Goal: Information Seeking & Learning: Learn about a topic

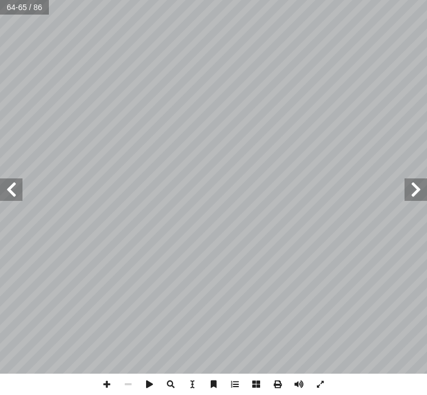
click at [11, 181] on span at bounding box center [11, 190] width 22 height 22
click at [8, 199] on span at bounding box center [11, 190] width 22 height 22
click at [16, 192] on span at bounding box center [11, 190] width 22 height 22
click at [12, 189] on span at bounding box center [11, 190] width 22 height 22
click at [14, 193] on span at bounding box center [11, 190] width 22 height 22
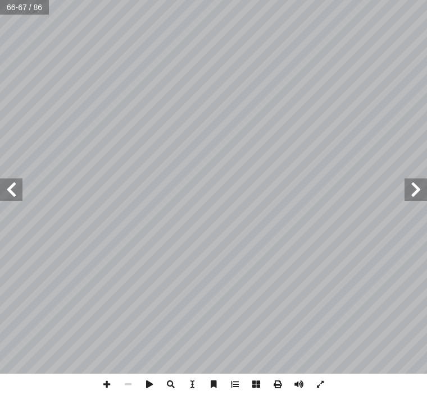
click at [17, 198] on span at bounding box center [11, 190] width 22 height 22
click at [15, 190] on span at bounding box center [11, 190] width 22 height 22
click at [10, 195] on span at bounding box center [11, 190] width 22 height 22
click at [3, 193] on span at bounding box center [11, 190] width 22 height 22
click at [11, 195] on span at bounding box center [11, 190] width 22 height 22
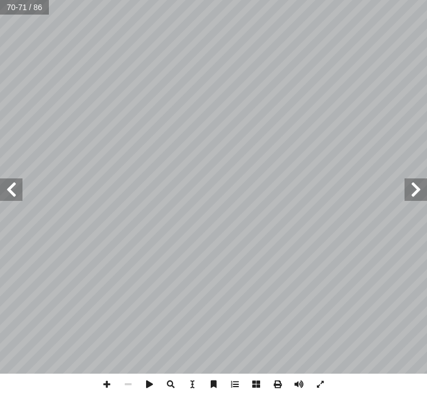
click at [13, 200] on span at bounding box center [11, 190] width 22 height 22
click at [12, 200] on span at bounding box center [11, 190] width 22 height 22
click at [416, 185] on span at bounding box center [415, 190] width 22 height 22
click at [416, 184] on span at bounding box center [415, 190] width 22 height 22
click at [410, 195] on span at bounding box center [415, 190] width 22 height 22
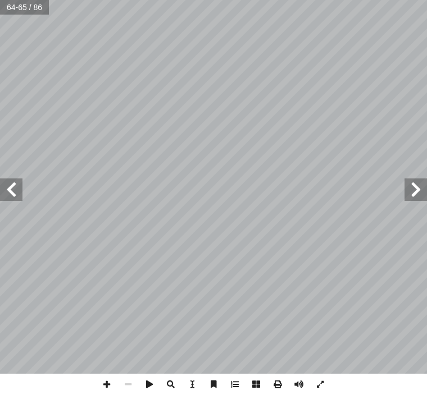
click at [413, 185] on span at bounding box center [415, 190] width 22 height 22
click at [406, 186] on span at bounding box center [415, 190] width 22 height 22
click at [410, 186] on span at bounding box center [415, 190] width 22 height 22
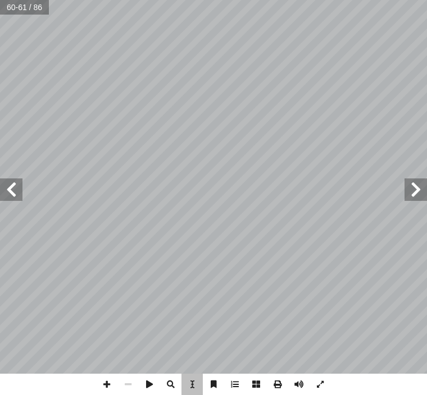
click at [407, 197] on span at bounding box center [415, 190] width 22 height 22
click at [415, 187] on span at bounding box center [415, 190] width 22 height 22
click at [421, 189] on span at bounding box center [415, 190] width 22 height 22
click at [414, 187] on span at bounding box center [415, 190] width 22 height 22
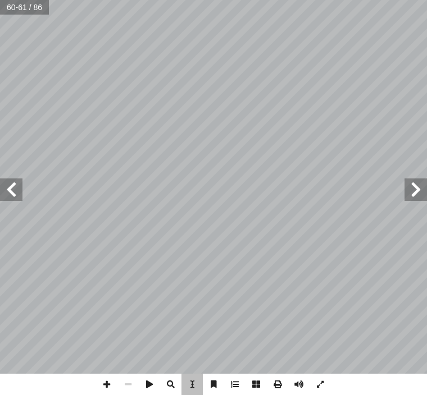
click at [410, 182] on span at bounding box center [415, 190] width 22 height 22
click at [409, 186] on span at bounding box center [415, 190] width 22 height 22
click at [410, 184] on span at bounding box center [415, 190] width 22 height 22
click at [417, 185] on span at bounding box center [415, 190] width 22 height 22
click at [414, 190] on span at bounding box center [415, 190] width 22 height 22
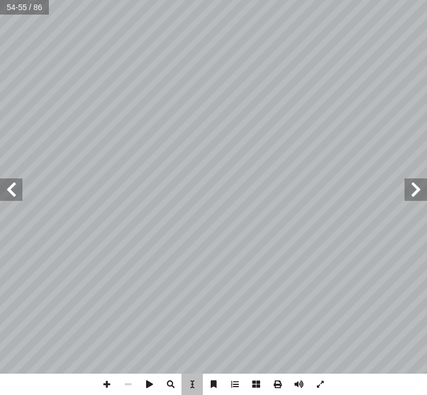
click at [401, 191] on span "خــذت ترســل وفودهــا" at bounding box center [395, 195] width 56 height 8
click at [405, 193] on span at bounding box center [415, 190] width 22 height 22
click at [419, 185] on span at bounding box center [415, 190] width 22 height 22
click at [417, 194] on span at bounding box center [415, 190] width 22 height 22
click at [407, 196] on span at bounding box center [415, 190] width 22 height 22
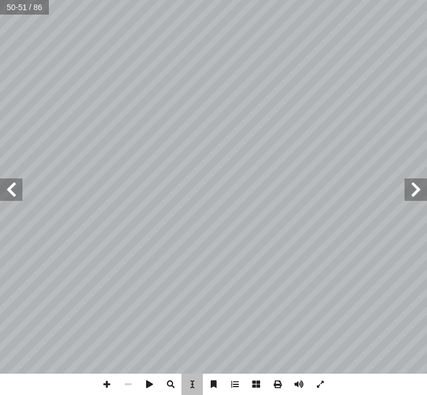
click at [404, 189] on span at bounding box center [415, 190] width 22 height 22
click at [406, 189] on span at bounding box center [415, 190] width 22 height 22
click at [421, 189] on span at bounding box center [415, 190] width 22 height 22
click at [417, 185] on span at bounding box center [415, 190] width 22 height 22
click at [408, 180] on span at bounding box center [415, 190] width 22 height 22
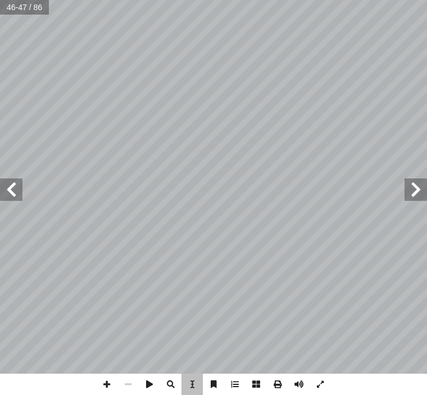
click at [408, 186] on span at bounding box center [415, 190] width 22 height 22
click at [424, 190] on span at bounding box center [415, 190] width 22 height 22
click at [416, 185] on span at bounding box center [415, 190] width 22 height 22
click at [412, 180] on span at bounding box center [415, 190] width 22 height 22
click at [419, 182] on span at bounding box center [415, 190] width 22 height 22
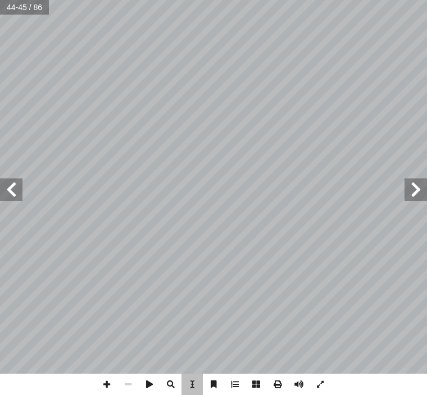
click at [419, 184] on span at bounding box center [415, 190] width 22 height 22
click at [409, 186] on span at bounding box center [415, 190] width 22 height 22
click at [418, 184] on span at bounding box center [415, 190] width 22 height 22
click at [418, 191] on span at bounding box center [415, 190] width 22 height 22
click at [421, 187] on span at bounding box center [415, 190] width 22 height 22
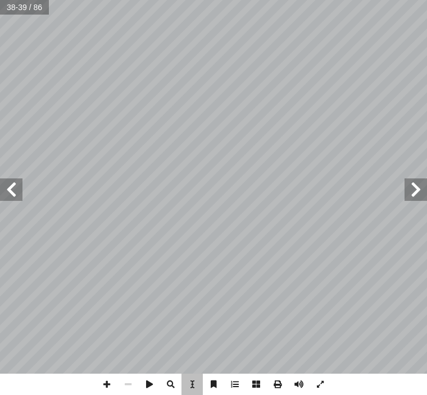
click at [411, 192] on span at bounding box center [415, 190] width 22 height 22
click at [409, 191] on span at bounding box center [415, 190] width 22 height 22
click at [407, 189] on span at bounding box center [415, 190] width 22 height 22
click at [408, 200] on span at bounding box center [415, 190] width 22 height 22
click at [419, 197] on span at bounding box center [415, 190] width 22 height 22
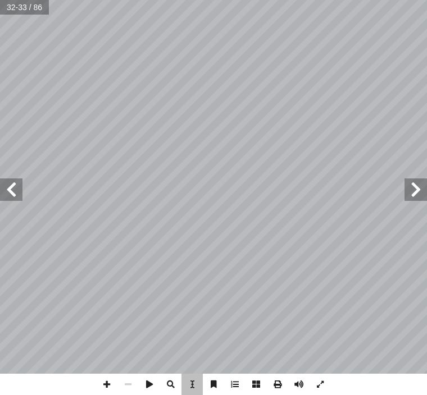
click at [418, 184] on span at bounding box center [415, 190] width 22 height 22
click at [409, 195] on span at bounding box center [415, 190] width 22 height 22
click at [420, 171] on span "ـده، و" at bounding box center [423, 167] width 16 height 8
click at [408, 198] on span at bounding box center [415, 190] width 22 height 22
click at [410, 189] on span at bounding box center [415, 190] width 22 height 22
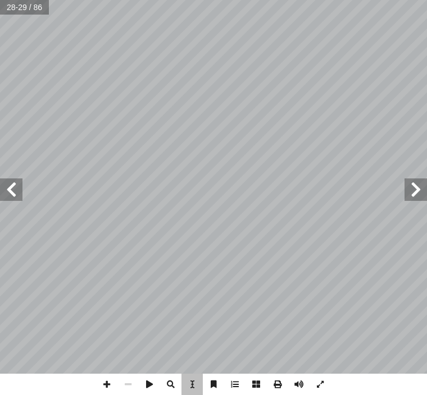
click at [419, 183] on span at bounding box center [415, 190] width 22 height 22
click at [416, 184] on span at bounding box center [415, 190] width 22 height 22
click at [426, 184] on span at bounding box center [415, 190] width 22 height 22
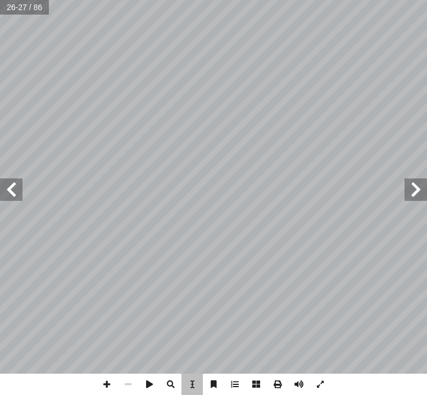
click at [417, 184] on span at bounding box center [415, 190] width 22 height 22
click at [422, 182] on span at bounding box center [415, 190] width 22 height 22
click at [404, 180] on span at bounding box center [415, 190] width 22 height 22
click at [418, 180] on span at bounding box center [415, 190] width 22 height 22
click at [418, 179] on span at bounding box center [415, 190] width 22 height 22
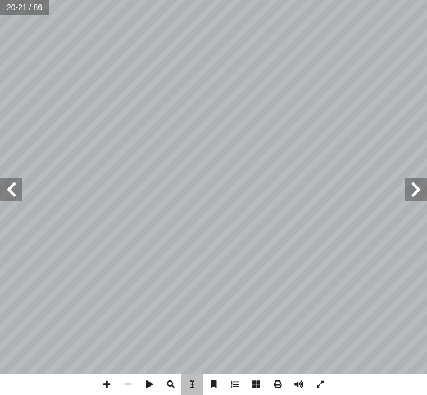
click at [420, 180] on span at bounding box center [415, 190] width 22 height 22
click at [422, 193] on span at bounding box center [415, 190] width 22 height 22
click at [408, 192] on span at bounding box center [415, 190] width 22 height 22
click at [407, 185] on span at bounding box center [415, 190] width 22 height 22
click at [407, 189] on span at bounding box center [415, 190] width 22 height 22
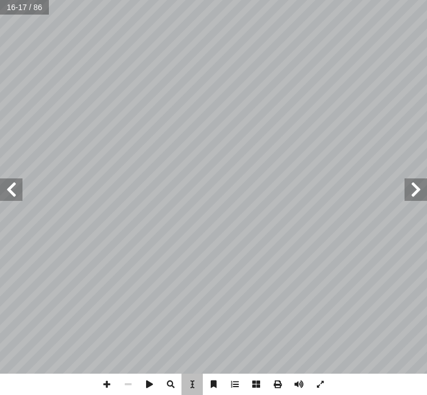
click at [419, 187] on span at bounding box center [415, 190] width 22 height 22
click at [418, 189] on span at bounding box center [415, 190] width 22 height 22
click at [405, 193] on span at bounding box center [415, 190] width 22 height 22
click at [416, 181] on span at bounding box center [415, 190] width 22 height 22
click at [422, 180] on span at bounding box center [415, 190] width 22 height 22
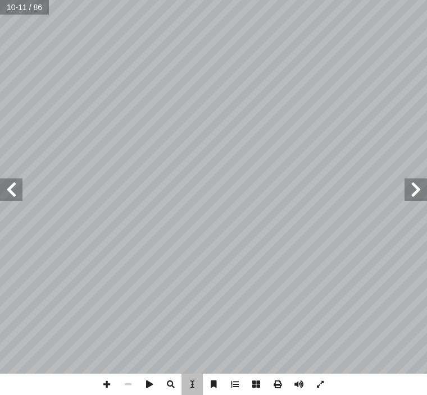
click at [420, 182] on span at bounding box center [415, 190] width 22 height 22
click at [417, 183] on span at bounding box center [415, 190] width 22 height 22
click at [410, 185] on span at bounding box center [415, 190] width 22 height 22
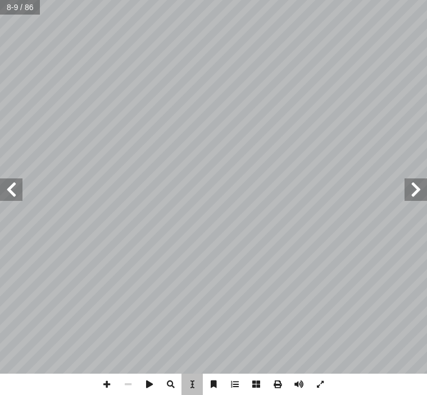
click at [410, 186] on span at bounding box center [415, 190] width 22 height 22
click at [423, 182] on span at bounding box center [415, 190] width 22 height 22
click at [419, 184] on span at bounding box center [415, 190] width 22 height 22
click at [418, 189] on span at bounding box center [415, 190] width 22 height 22
click at [410, 189] on span at bounding box center [415, 190] width 22 height 22
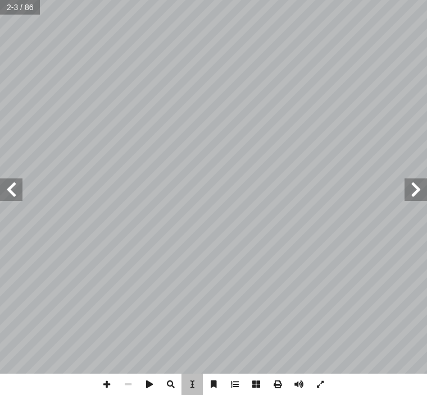
click at [410, 184] on span at bounding box center [415, 190] width 22 height 22
click at [416, 182] on span at bounding box center [415, 190] width 22 height 22
click at [419, 181] on span at bounding box center [415, 190] width 22 height 22
click at [411, 186] on span at bounding box center [415, 190] width 22 height 22
click at [15, 182] on span at bounding box center [11, 190] width 22 height 22
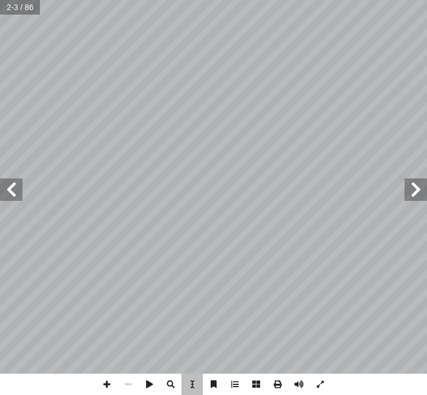
click at [14, 180] on span at bounding box center [11, 190] width 22 height 22
click at [6, 197] on span at bounding box center [11, 190] width 22 height 22
click at [12, 195] on span at bounding box center [11, 190] width 22 height 22
click at [419, 189] on span at bounding box center [415, 190] width 22 height 22
click at [413, 193] on span at bounding box center [415, 190] width 22 height 22
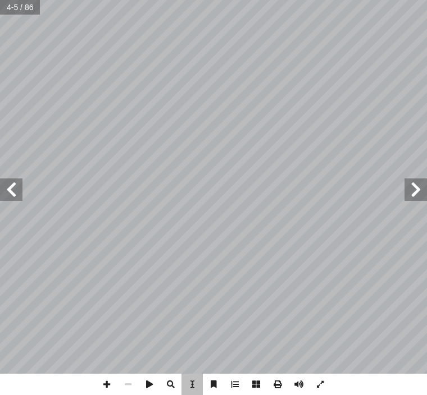
click at [418, 190] on span at bounding box center [415, 190] width 22 height 22
click at [418, 192] on span at bounding box center [415, 190] width 22 height 22
click at [419, 189] on span at bounding box center [415, 190] width 22 height 22
click at [13, 190] on span at bounding box center [11, 190] width 22 height 22
click at [11, 194] on span at bounding box center [11, 190] width 22 height 22
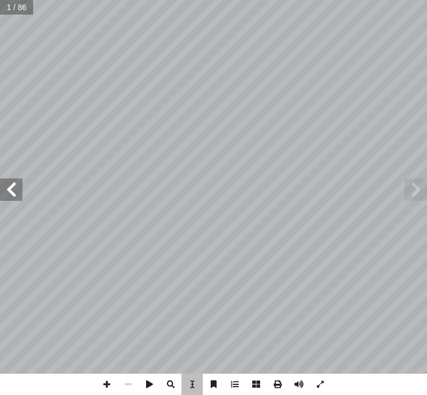
click at [16, 195] on span at bounding box center [11, 190] width 22 height 22
click at [10, 184] on span at bounding box center [11, 190] width 22 height 22
click at [3, 183] on span at bounding box center [11, 190] width 22 height 22
click at [9, 188] on span at bounding box center [11, 190] width 22 height 22
click at [11, 199] on span at bounding box center [11, 190] width 22 height 22
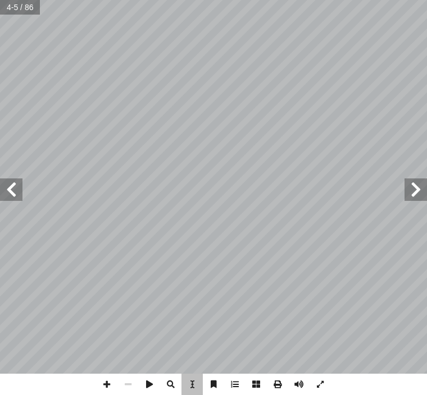
click at [8, 193] on span at bounding box center [11, 190] width 22 height 22
click at [3, 190] on span at bounding box center [11, 190] width 22 height 22
click at [16, 185] on span at bounding box center [11, 190] width 22 height 22
click at [5, 200] on span at bounding box center [11, 190] width 22 height 22
click at [2, 198] on span at bounding box center [11, 190] width 22 height 22
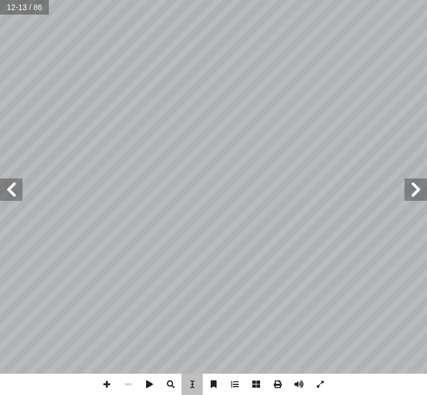
click at [16, 198] on span at bounding box center [11, 190] width 22 height 22
click at [22, 181] on span at bounding box center [11, 190] width 22 height 22
click at [11, 185] on span at bounding box center [11, 190] width 22 height 22
click at [42, 185] on span ". ف" at bounding box center [43, 181] width 8 height 8
click at [10, 180] on span at bounding box center [11, 190] width 22 height 22
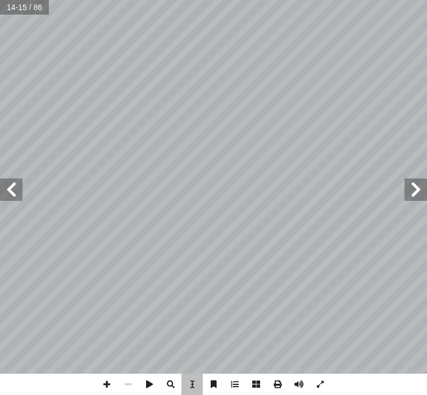
click at [7, 179] on span at bounding box center [11, 190] width 22 height 22
click at [11, 184] on span at bounding box center [11, 190] width 22 height 22
click at [10, 186] on span at bounding box center [11, 190] width 22 height 22
click at [14, 186] on span at bounding box center [11, 190] width 22 height 22
click at [24, 204] on span "الل" at bounding box center [22, 201] width 7 height 7
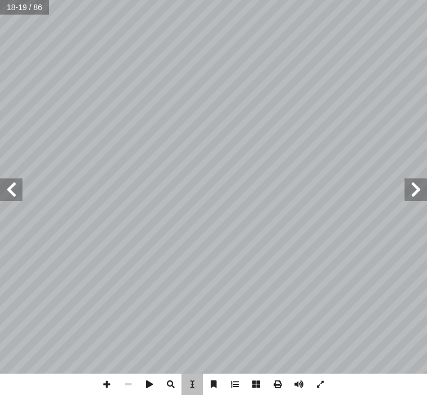
click at [11, 191] on span at bounding box center [11, 190] width 22 height 22
click at [20, 198] on span at bounding box center [11, 190] width 22 height 22
click at [13, 195] on span at bounding box center [11, 190] width 22 height 22
click at [12, 200] on span at bounding box center [11, 190] width 22 height 22
click at [13, 200] on span at bounding box center [11, 190] width 22 height 22
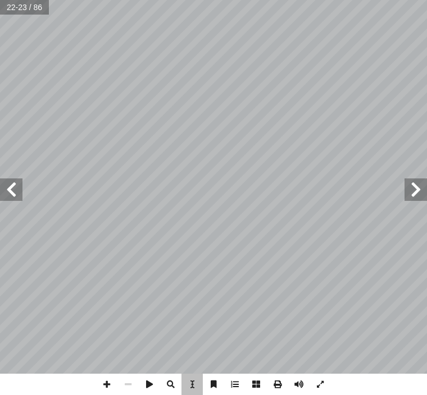
click at [1, 199] on span at bounding box center [11, 190] width 22 height 22
click at [10, 195] on span at bounding box center [11, 190] width 22 height 22
click at [13, 182] on span at bounding box center [11, 190] width 22 height 22
click at [20, 185] on span at bounding box center [11, 190] width 22 height 22
click at [13, 192] on span at bounding box center [11, 190] width 22 height 22
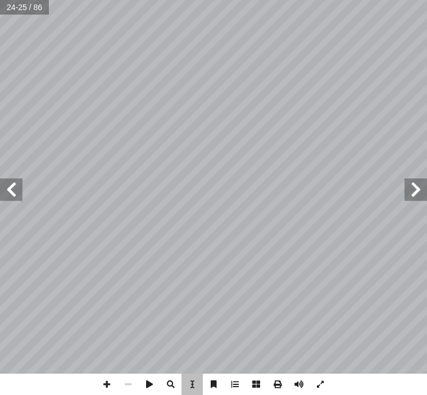
click at [12, 185] on span at bounding box center [11, 190] width 22 height 22
click at [12, 186] on span at bounding box center [11, 190] width 22 height 22
click at [17, 182] on span at bounding box center [11, 190] width 22 height 22
click at [8, 182] on span at bounding box center [11, 190] width 22 height 22
click at [7, 188] on span at bounding box center [11, 190] width 22 height 22
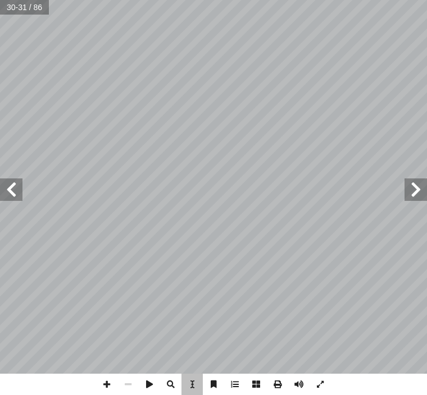
click at [21, 196] on span at bounding box center [11, 190] width 22 height 22
click at [15, 191] on span at bounding box center [11, 190] width 22 height 22
click at [3, 183] on span at bounding box center [11, 190] width 22 height 22
click at [8, 190] on span at bounding box center [11, 190] width 22 height 22
click at [19, 195] on span at bounding box center [11, 190] width 22 height 22
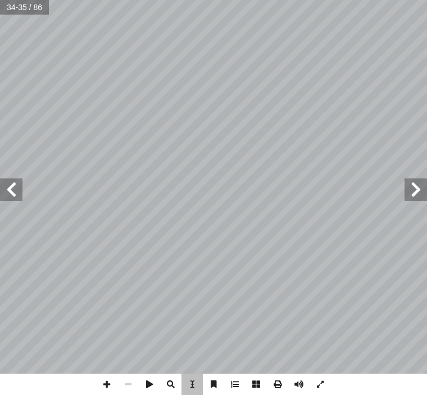
click at [5, 198] on span at bounding box center [11, 190] width 22 height 22
click at [1, 196] on span at bounding box center [11, 190] width 22 height 22
click at [0, 199] on span at bounding box center [11, 190] width 22 height 22
click at [6, 199] on span at bounding box center [11, 190] width 22 height 22
click at [4, 199] on span at bounding box center [11, 190] width 22 height 22
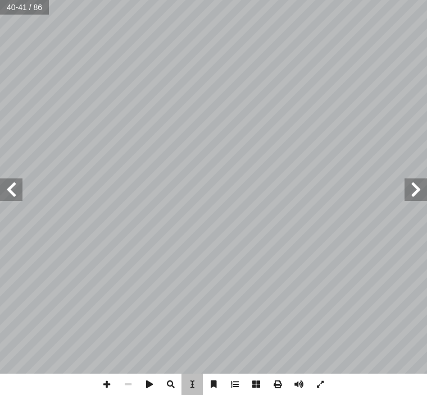
click at [19, 196] on span at bounding box center [11, 190] width 22 height 22
click at [16, 184] on span at bounding box center [11, 190] width 22 height 22
click at [10, 182] on span at bounding box center [11, 190] width 22 height 22
click at [10, 184] on span at bounding box center [11, 190] width 22 height 22
click at [15, 193] on span at bounding box center [11, 190] width 22 height 22
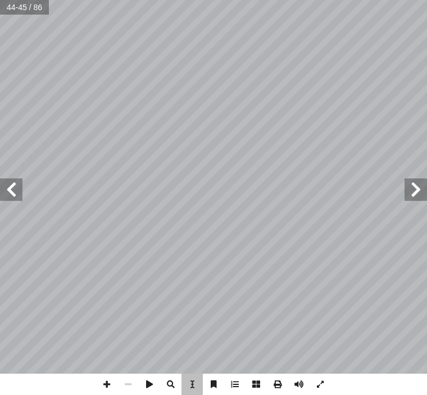
click at [4, 190] on span at bounding box center [11, 190] width 22 height 22
click at [21, 191] on span at bounding box center [11, 190] width 22 height 22
click at [21, 194] on span at bounding box center [11, 190] width 22 height 22
click at [22, 194] on span at bounding box center [11, 190] width 22 height 22
click at [22, 200] on span at bounding box center [11, 190] width 22 height 22
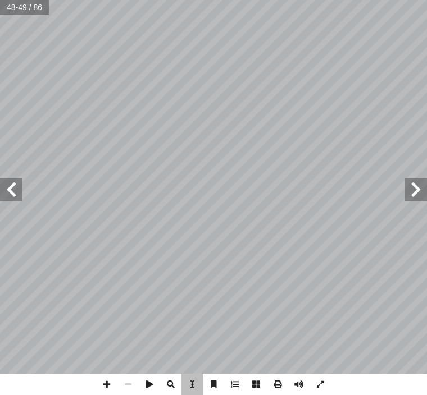
click at [17, 194] on span at bounding box center [11, 190] width 22 height 22
click at [15, 200] on span at bounding box center [11, 190] width 22 height 22
click at [13, 199] on span at bounding box center [11, 190] width 22 height 22
click at [12, 183] on span at bounding box center [11, 190] width 22 height 22
click at [17, 186] on span at bounding box center [11, 190] width 22 height 22
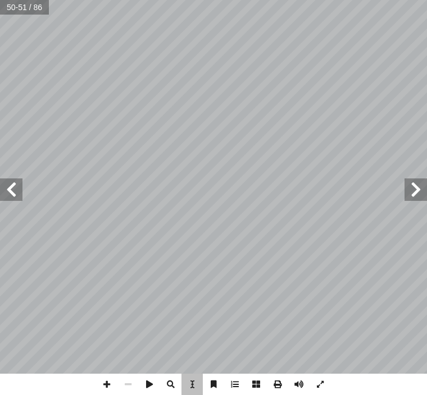
click at [2, 190] on span at bounding box center [11, 190] width 22 height 22
click at [20, 190] on span at bounding box center [11, 190] width 22 height 22
click at [21, 196] on span at bounding box center [11, 190] width 22 height 22
click at [11, 200] on span at bounding box center [11, 190] width 22 height 22
click at [9, 199] on span at bounding box center [11, 190] width 22 height 22
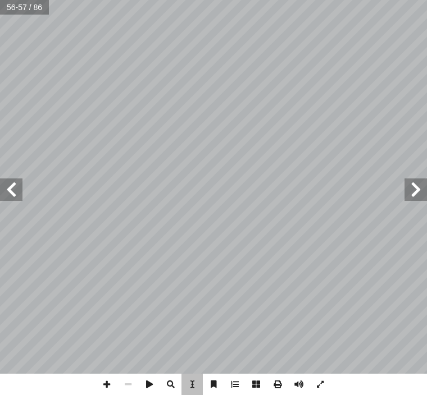
click at [6, 197] on span at bounding box center [11, 190] width 22 height 22
click at [11, 200] on span at bounding box center [11, 190] width 22 height 22
click at [1, 194] on span at bounding box center [11, 190] width 22 height 22
click at [6, 191] on span at bounding box center [11, 190] width 22 height 22
click at [11, 189] on span at bounding box center [11, 190] width 22 height 22
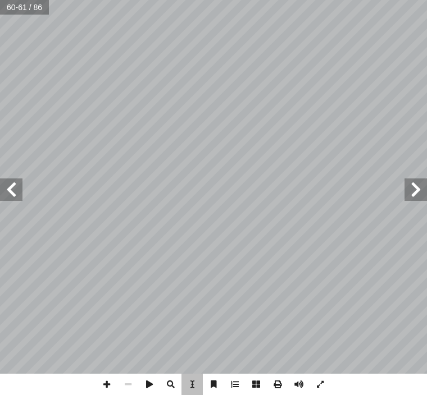
click at [12, 189] on span at bounding box center [11, 190] width 22 height 22
click at [21, 183] on span at bounding box center [11, 190] width 22 height 22
click at [14, 189] on span at bounding box center [11, 190] width 22 height 22
click at [10, 200] on span at bounding box center [11, 190] width 22 height 22
click at [17, 198] on span at bounding box center [11, 190] width 22 height 22
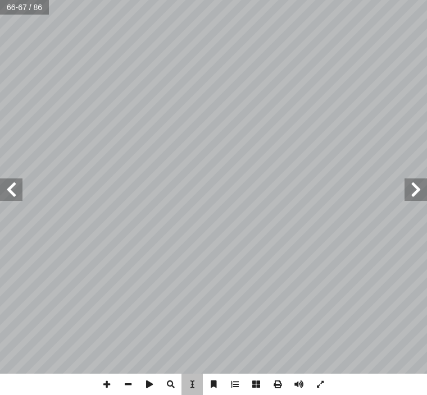
click at [11, 195] on span at bounding box center [11, 190] width 22 height 22
click at [410, 198] on span at bounding box center [415, 190] width 22 height 22
click at [4, 197] on span at bounding box center [11, 190] width 22 height 22
click at [14, 188] on span at bounding box center [11, 190] width 22 height 22
click at [13, 191] on span at bounding box center [11, 190] width 22 height 22
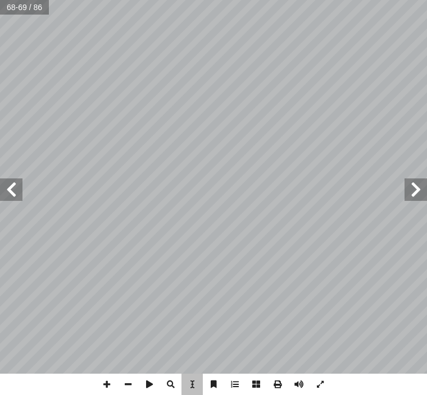
click at [11, 184] on span at bounding box center [11, 190] width 22 height 22
click at [8, 191] on span at bounding box center [11, 190] width 22 height 22
click at [409, 196] on span at bounding box center [415, 190] width 22 height 22
click at [409, 195] on span at bounding box center [415, 190] width 22 height 22
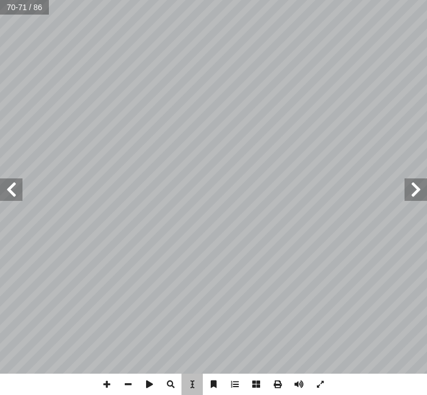
click at [405, 198] on span at bounding box center [415, 190] width 22 height 22
click at [409, 197] on span at bounding box center [415, 190] width 22 height 22
click at [412, 199] on span at bounding box center [415, 190] width 22 height 22
click at [409, 197] on span at bounding box center [415, 190] width 22 height 22
click at [413, 195] on span at bounding box center [415, 190] width 22 height 22
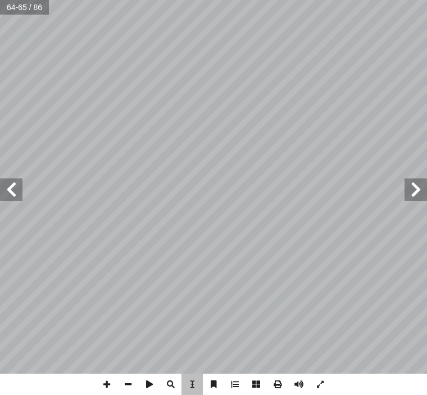
click at [404, 196] on span at bounding box center [415, 190] width 22 height 22
click at [8, 187] on span at bounding box center [11, 190] width 22 height 22
click at [12, 198] on span at bounding box center [11, 190] width 22 height 22
click at [404, 198] on span at bounding box center [415, 190] width 22 height 22
click at [414, 199] on span at bounding box center [415, 190] width 22 height 22
